Goal: Transaction & Acquisition: Book appointment/travel/reservation

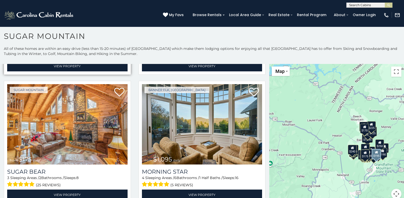
scroll to position [768, 0]
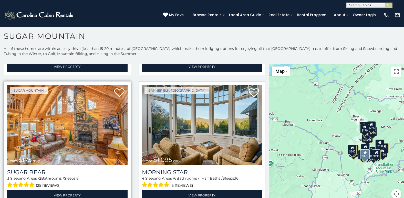
click at [64, 134] on img at bounding box center [67, 125] width 120 height 81
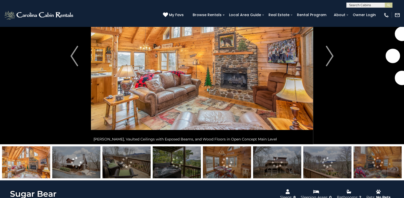
scroll to position [51, 0]
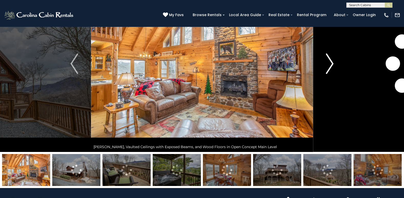
click at [336, 63] on button "Next" at bounding box center [329, 63] width 33 height 177
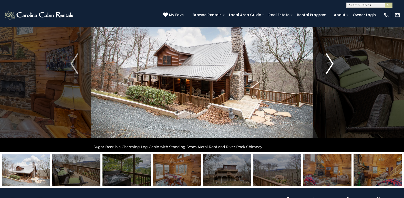
click at [336, 63] on button "Next" at bounding box center [329, 63] width 33 height 177
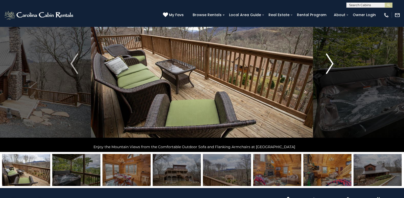
click at [336, 63] on button "Next" at bounding box center [329, 63] width 33 height 177
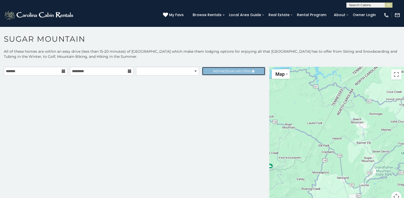
click at [252, 72] on icon at bounding box center [253, 71] width 3 height 3
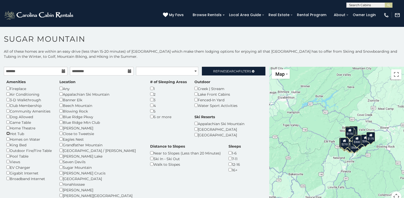
scroll to position [26, 0]
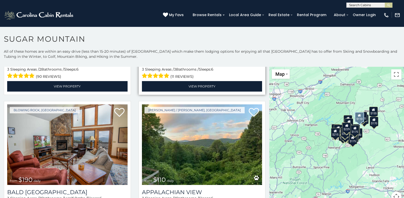
scroll to position [537, 0]
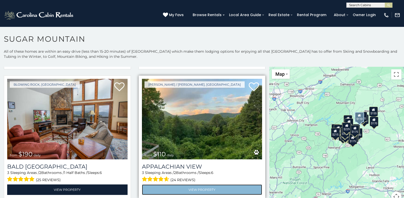
click at [203, 184] on link "View Property" at bounding box center [202, 189] width 120 height 10
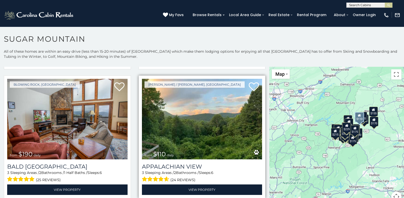
click at [179, 120] on img at bounding box center [202, 119] width 120 height 81
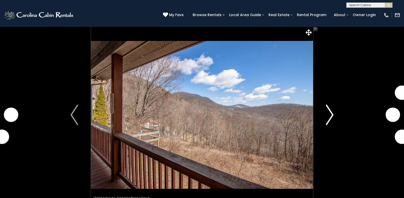
click at [331, 117] on img "Next" at bounding box center [329, 115] width 8 height 20
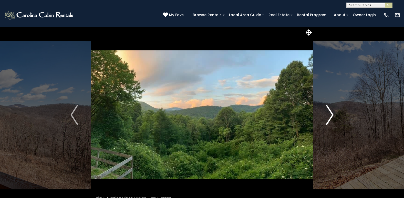
click at [331, 117] on img "Next" at bounding box center [329, 115] width 8 height 20
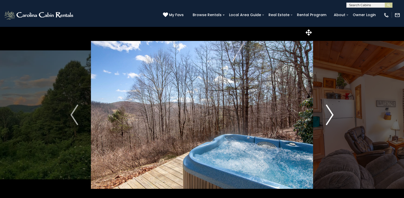
click at [331, 117] on img "Next" at bounding box center [329, 115] width 8 height 20
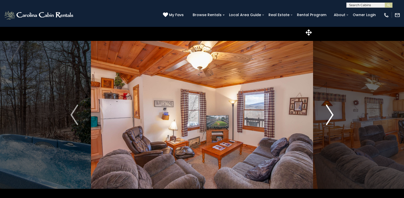
click at [331, 117] on img "Next" at bounding box center [329, 115] width 8 height 20
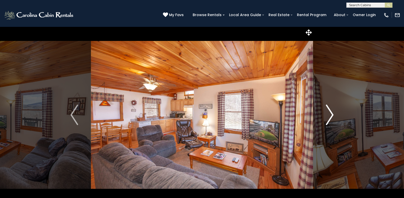
click at [331, 117] on img "Next" at bounding box center [329, 115] width 8 height 20
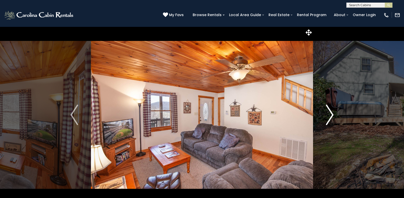
click at [331, 117] on img "Next" at bounding box center [329, 115] width 8 height 20
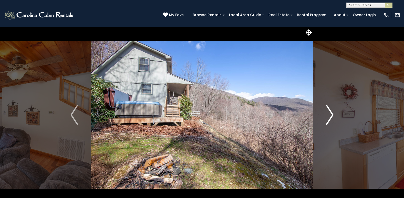
click at [331, 117] on img "Next" at bounding box center [329, 115] width 8 height 20
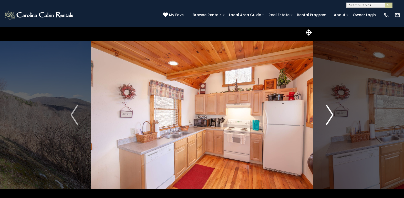
click at [331, 117] on img "Next" at bounding box center [329, 115] width 8 height 20
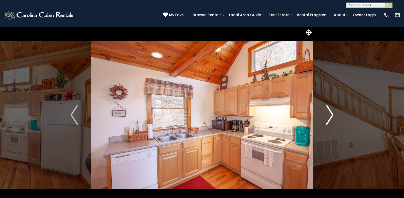
click at [331, 117] on img "Next" at bounding box center [329, 115] width 8 height 20
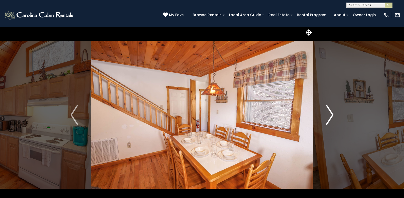
click at [331, 117] on img "Next" at bounding box center [329, 115] width 8 height 20
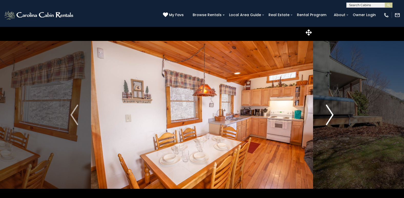
click at [331, 117] on img "Next" at bounding box center [329, 115] width 8 height 20
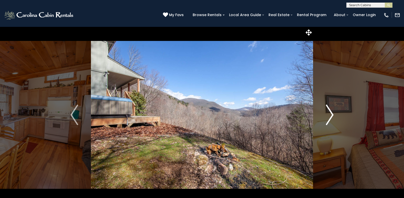
click at [331, 117] on img "Next" at bounding box center [329, 115] width 8 height 20
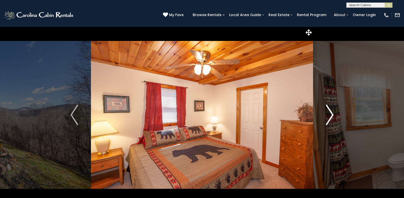
click at [331, 117] on img "Next" at bounding box center [329, 115] width 8 height 20
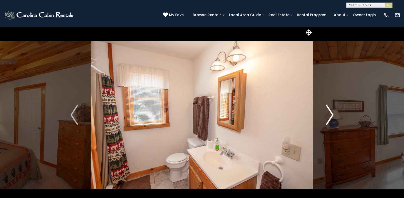
click at [329, 117] on img "Next" at bounding box center [329, 115] width 8 height 20
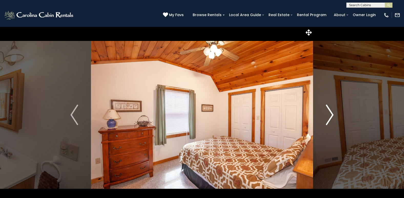
click at [329, 117] on img "Next" at bounding box center [329, 115] width 8 height 20
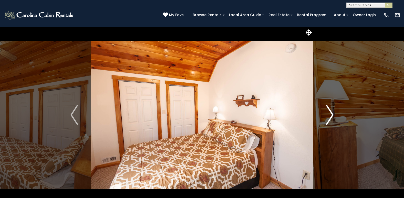
click at [329, 117] on img "Next" at bounding box center [329, 115] width 8 height 20
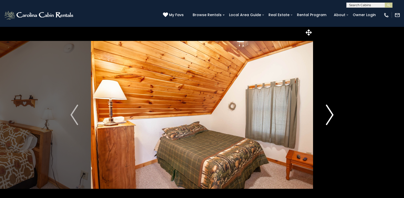
click at [329, 117] on img "Next" at bounding box center [329, 115] width 8 height 20
